Goal: Find specific page/section: Find specific page/section

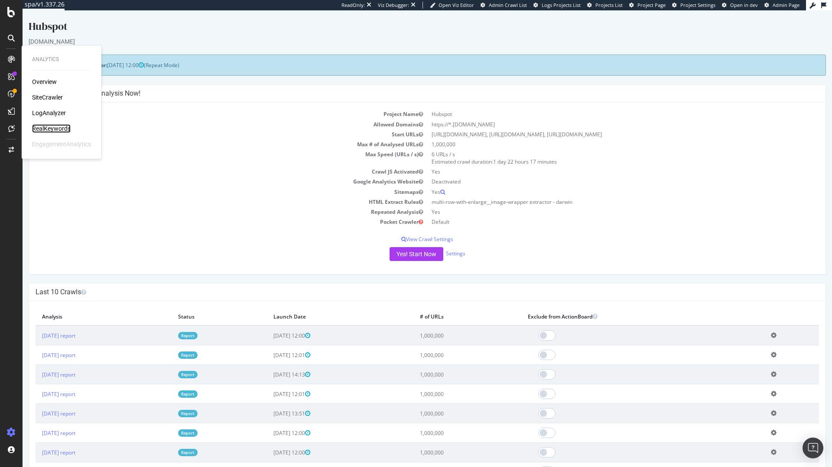
click at [55, 127] on div "RealKeywords" at bounding box center [51, 128] width 39 height 9
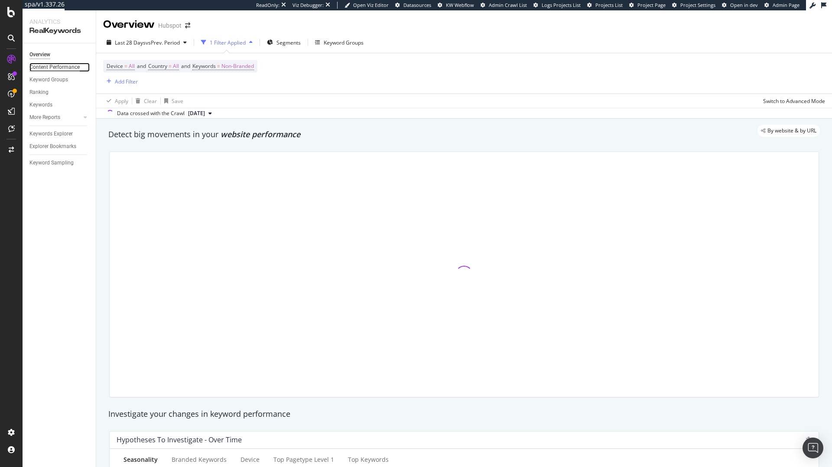
click at [52, 67] on div "Content Performance" at bounding box center [54, 67] width 50 height 9
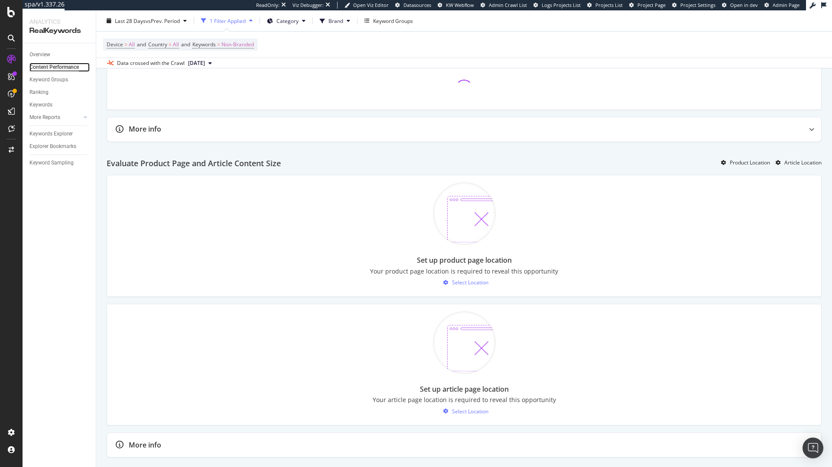
scroll to position [399, 0]
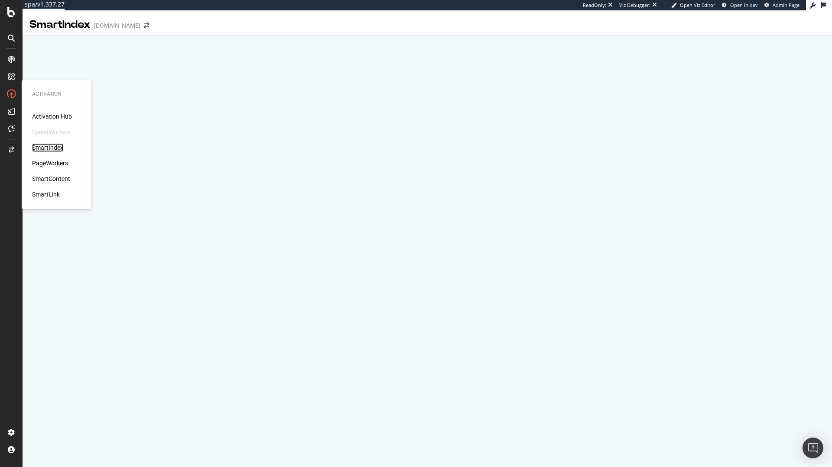
click at [54, 150] on div "SmartIndex" at bounding box center [47, 147] width 31 height 9
click at [56, 148] on div "SmartIndex" at bounding box center [47, 147] width 31 height 9
